Goal: Task Accomplishment & Management: Use online tool/utility

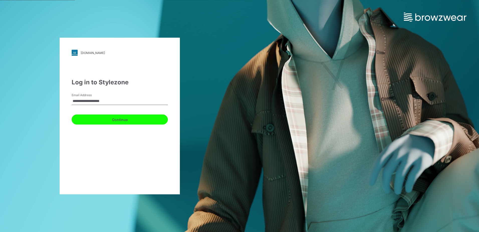
click at [130, 121] on button "Continue" at bounding box center [120, 119] width 96 height 10
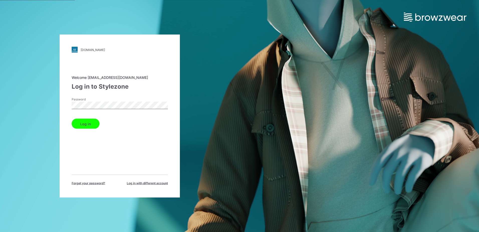
click at [93, 120] on button "Log in" at bounding box center [86, 124] width 28 height 10
